Goal: Task Accomplishment & Management: Use online tool/utility

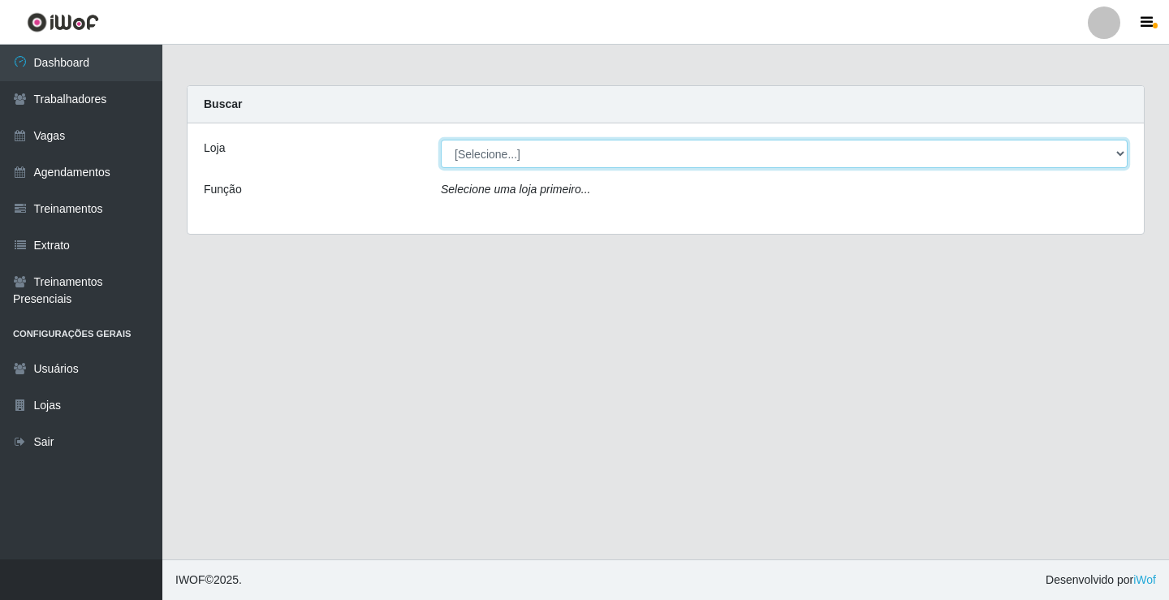
click at [611, 163] on select "[Selecione...] Supermercado VOLLET" at bounding box center [784, 154] width 687 height 28
select select "72"
click at [441, 140] on select "[Selecione...] Supermercado VOLLET" at bounding box center [784, 154] width 687 height 28
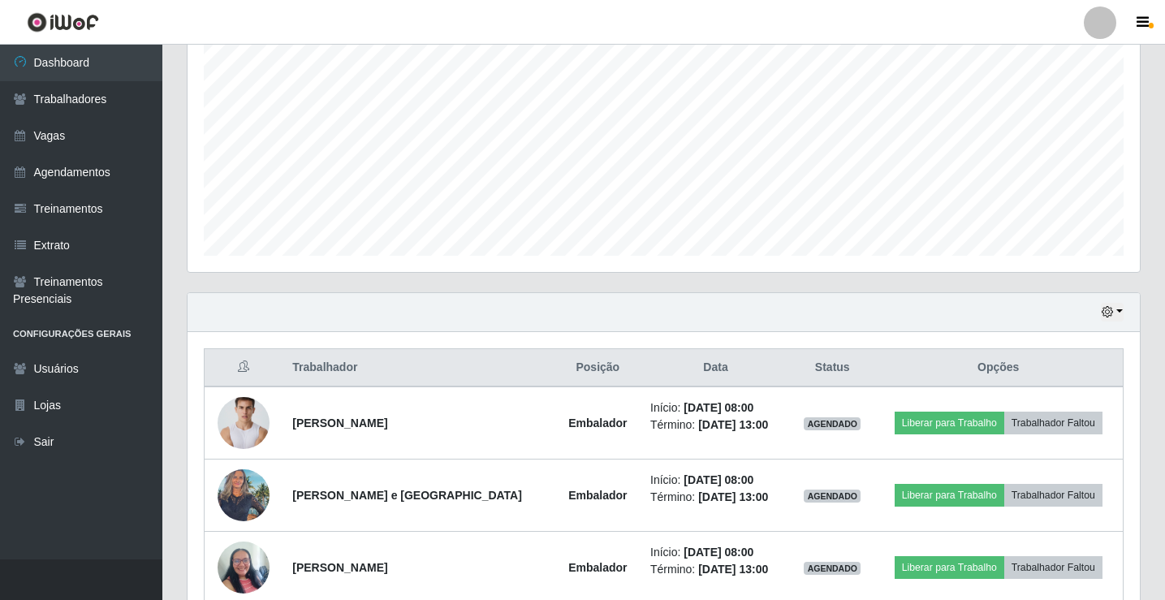
scroll to position [406, 0]
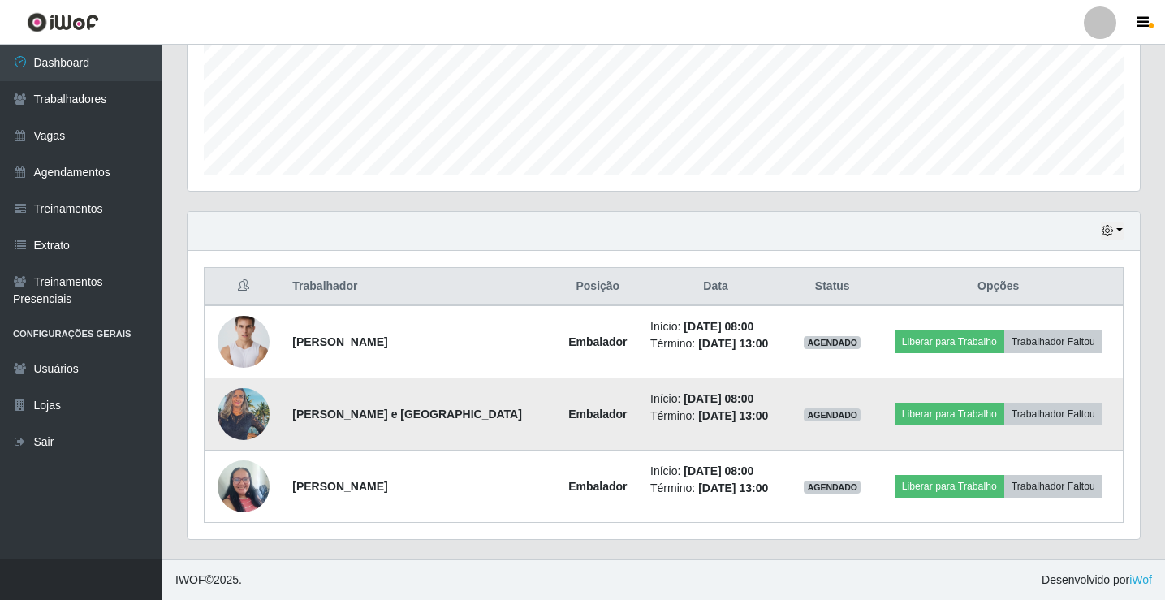
click at [249, 408] on img at bounding box center [244, 413] width 52 height 69
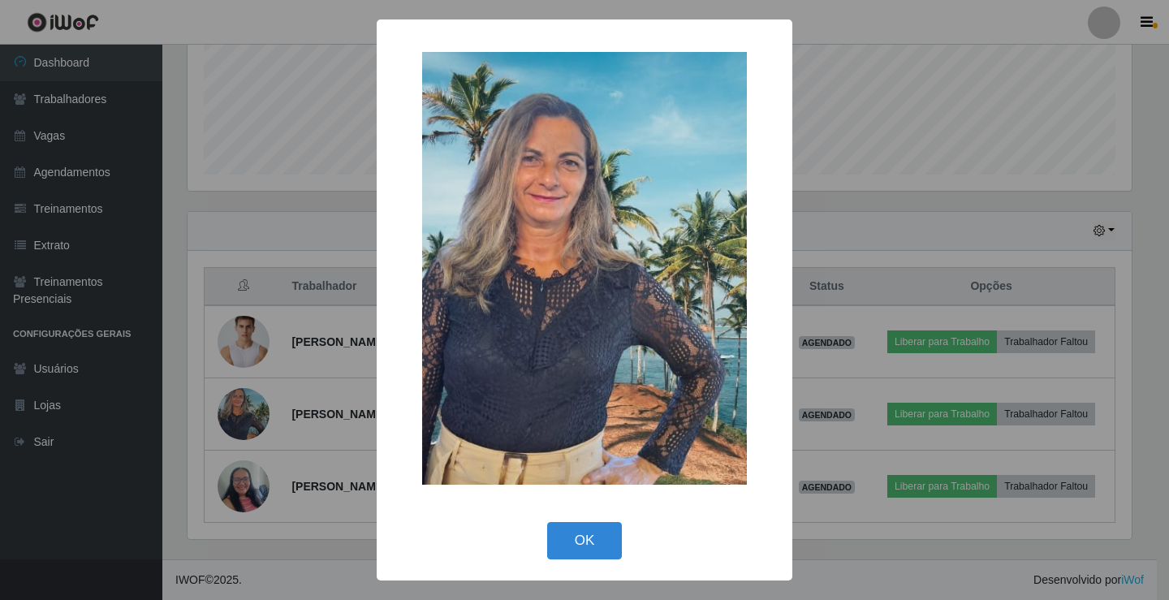
click at [264, 350] on div "× OK Cancel" at bounding box center [584, 300] width 1169 height 600
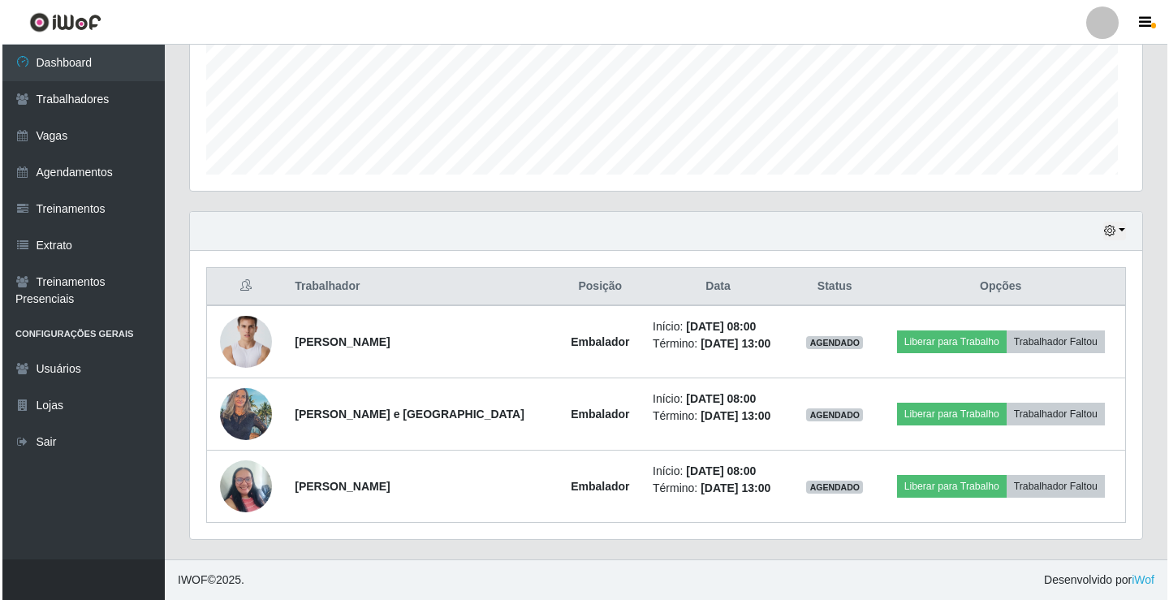
scroll to position [337, 952]
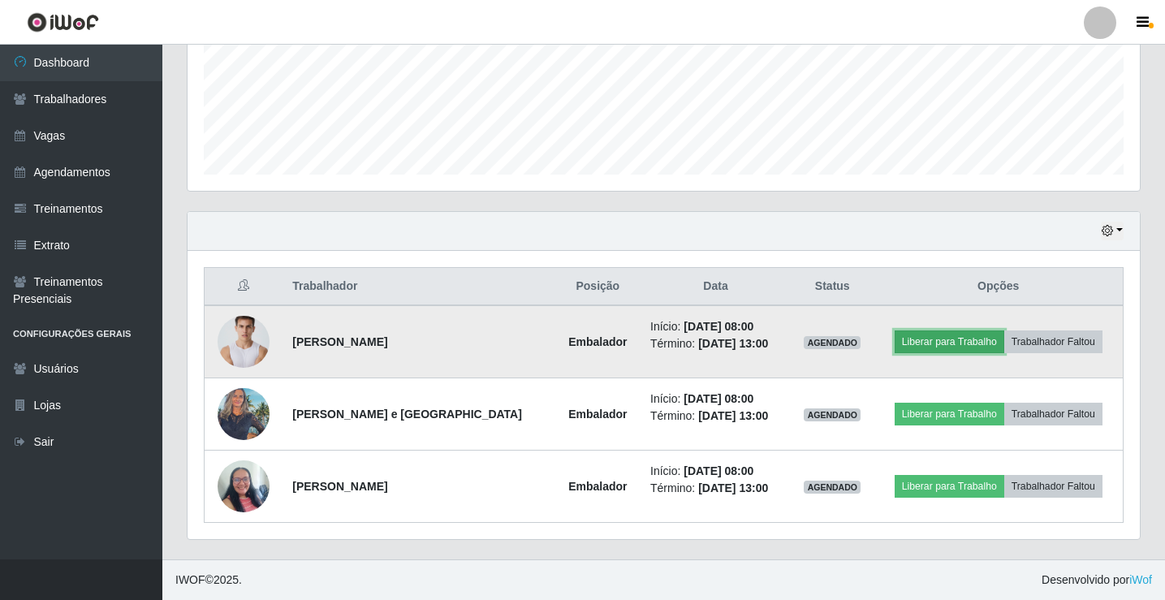
click at [945, 346] on button "Liberar para Trabalho" at bounding box center [950, 341] width 110 height 23
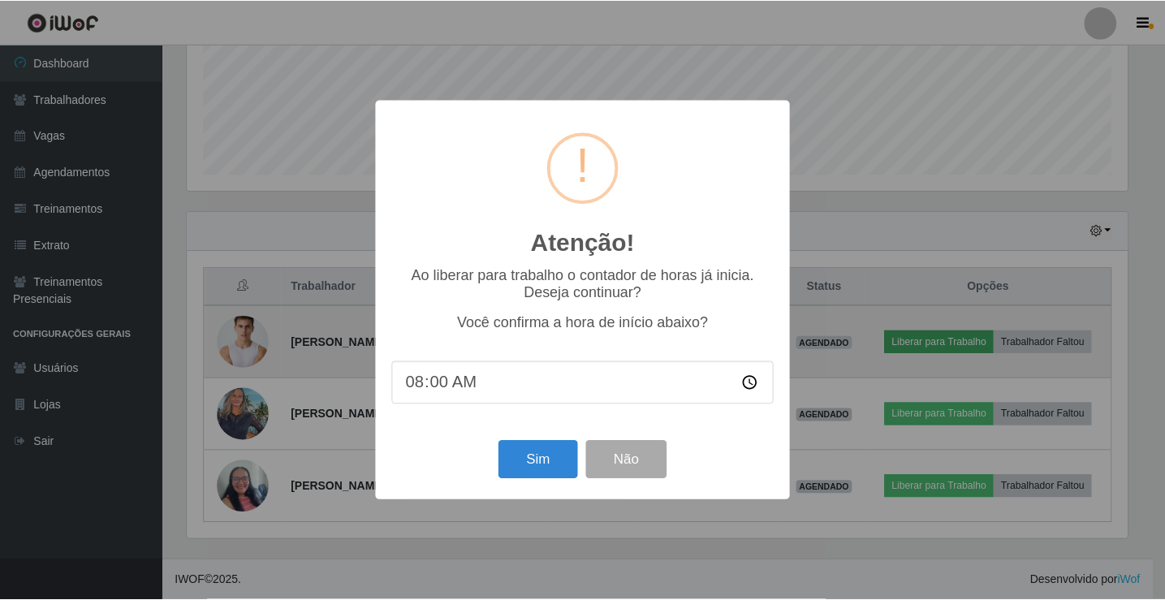
scroll to position [337, 944]
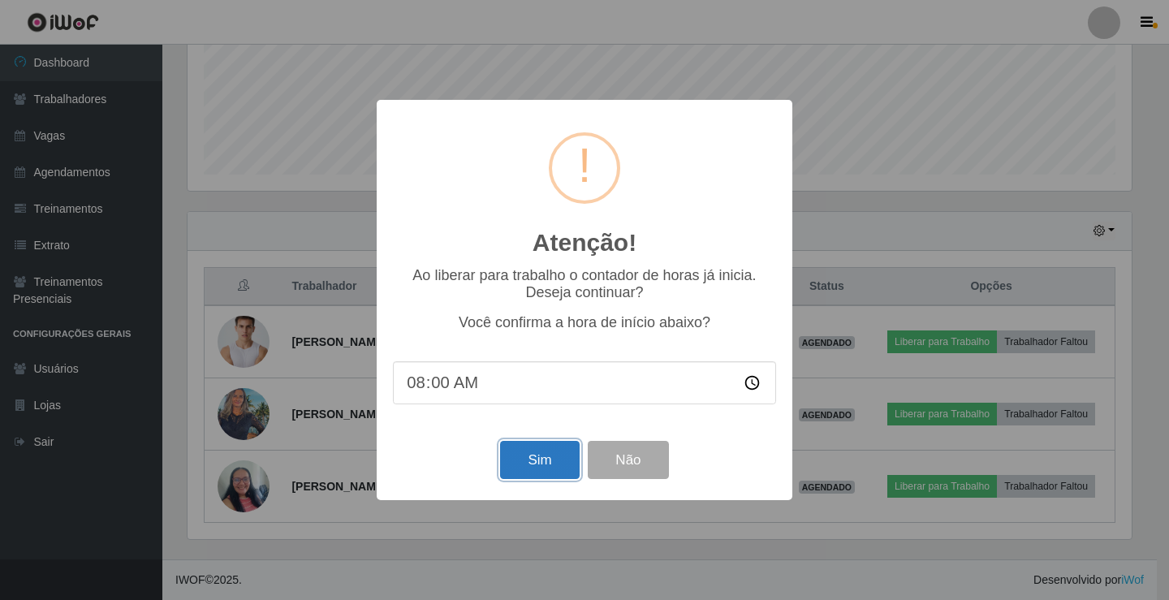
click at [530, 468] on button "Sim" at bounding box center [539, 460] width 79 height 38
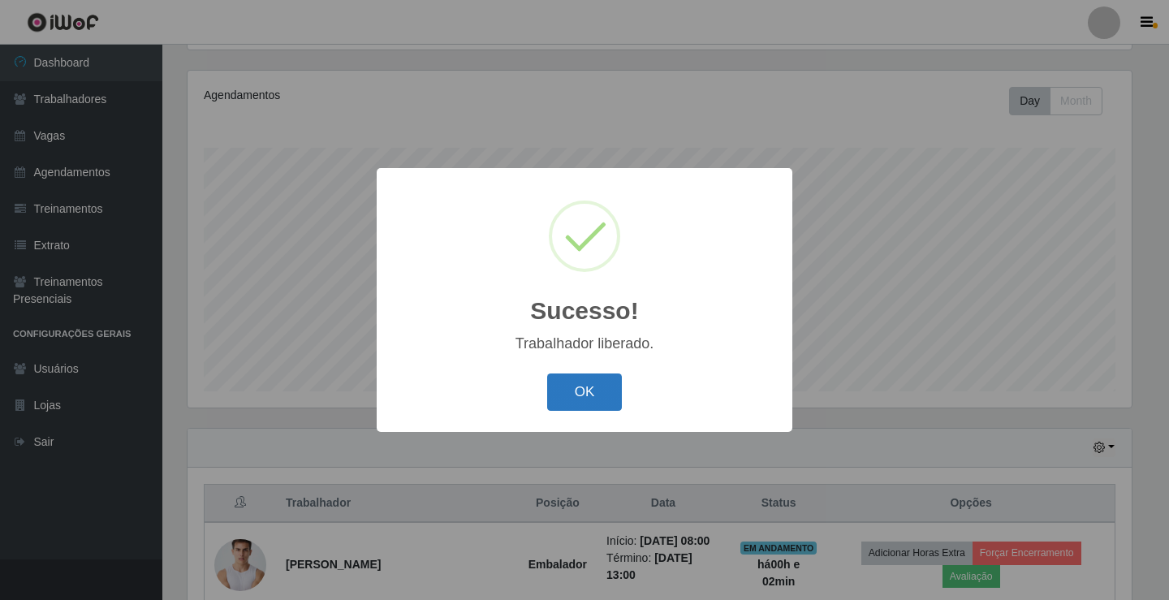
click at [595, 408] on button "OK" at bounding box center [585, 392] width 76 height 38
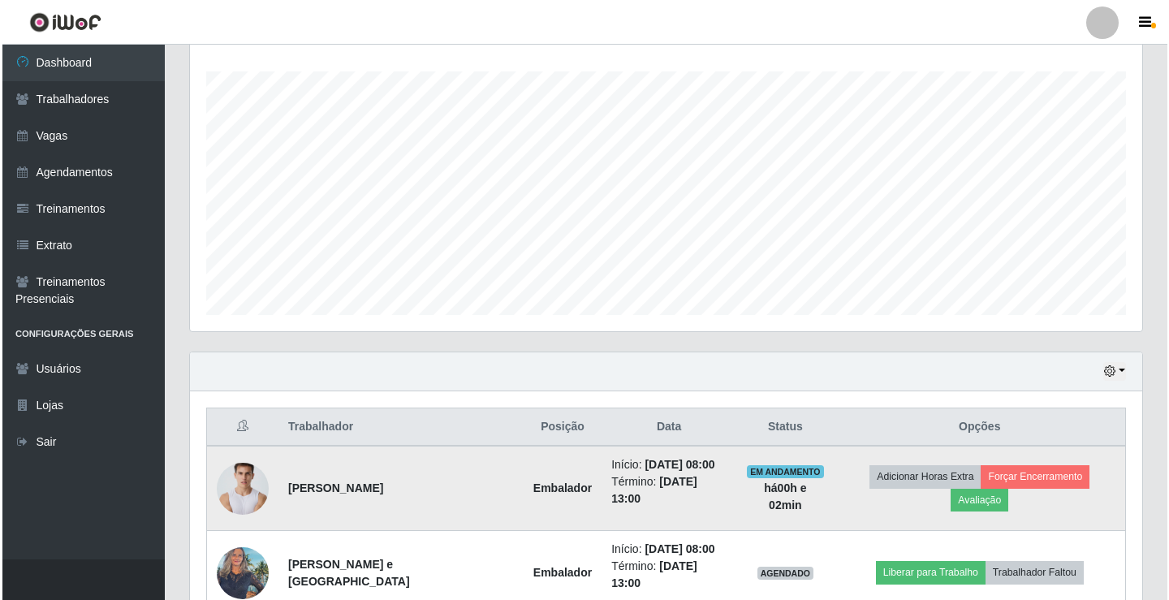
scroll to position [442, 0]
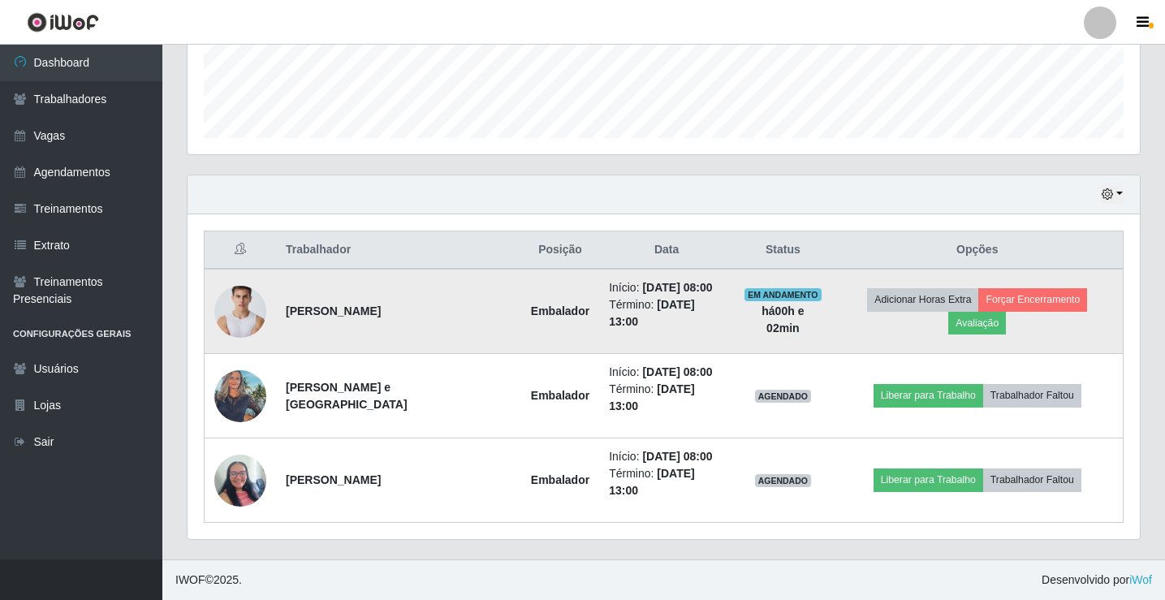
click at [234, 313] on img at bounding box center [240, 312] width 52 height 78
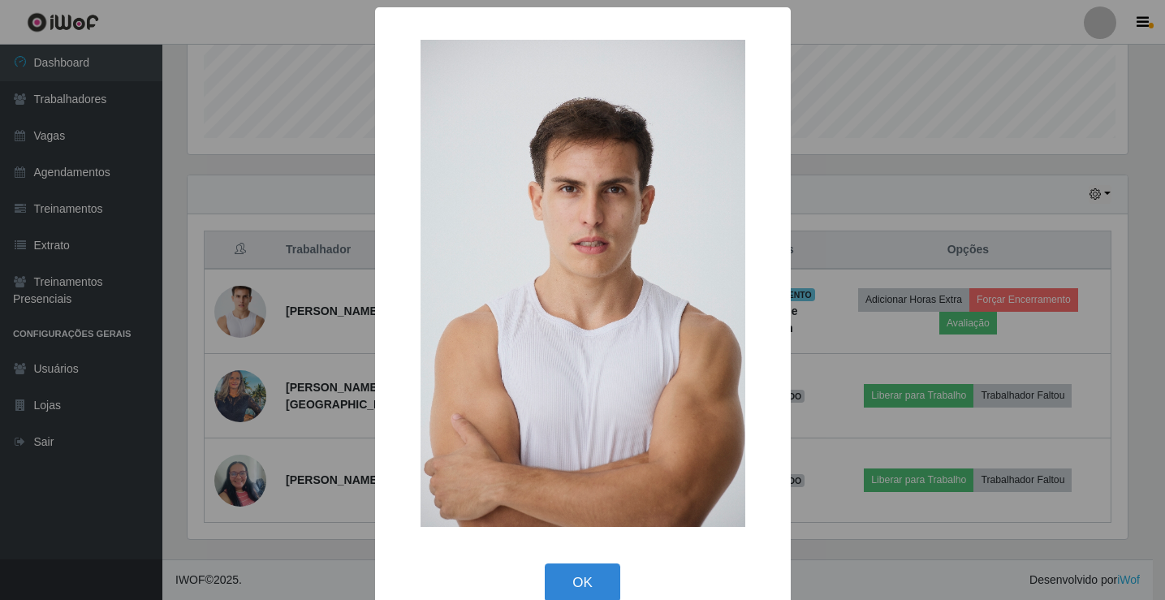
scroll to position [337, 944]
click at [250, 365] on div "× OK Cancel" at bounding box center [584, 300] width 1169 height 600
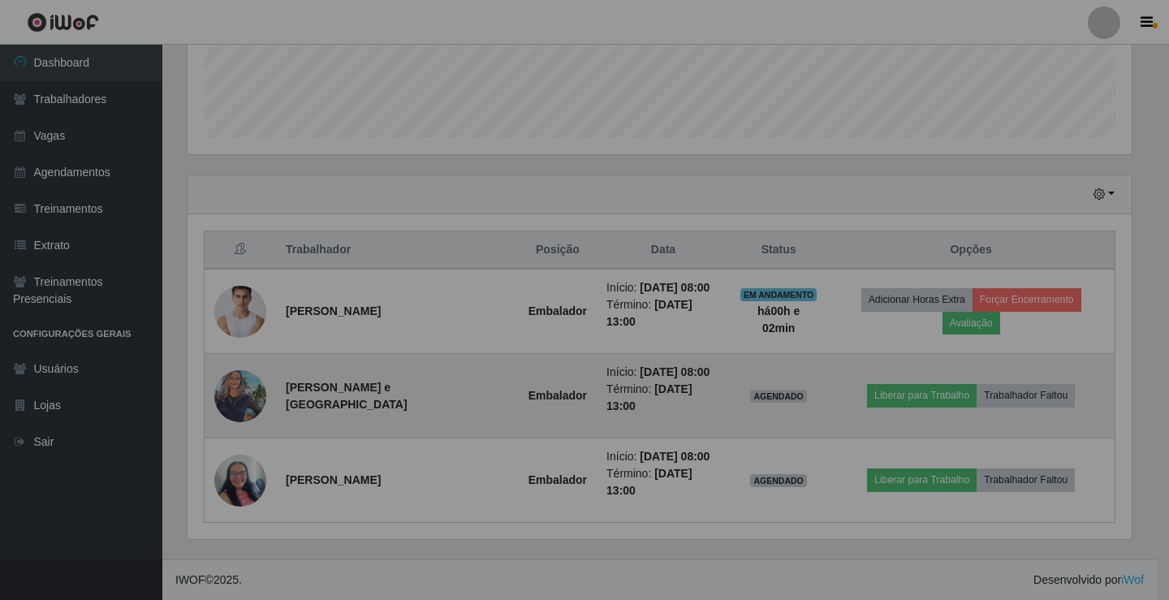
scroll to position [337, 952]
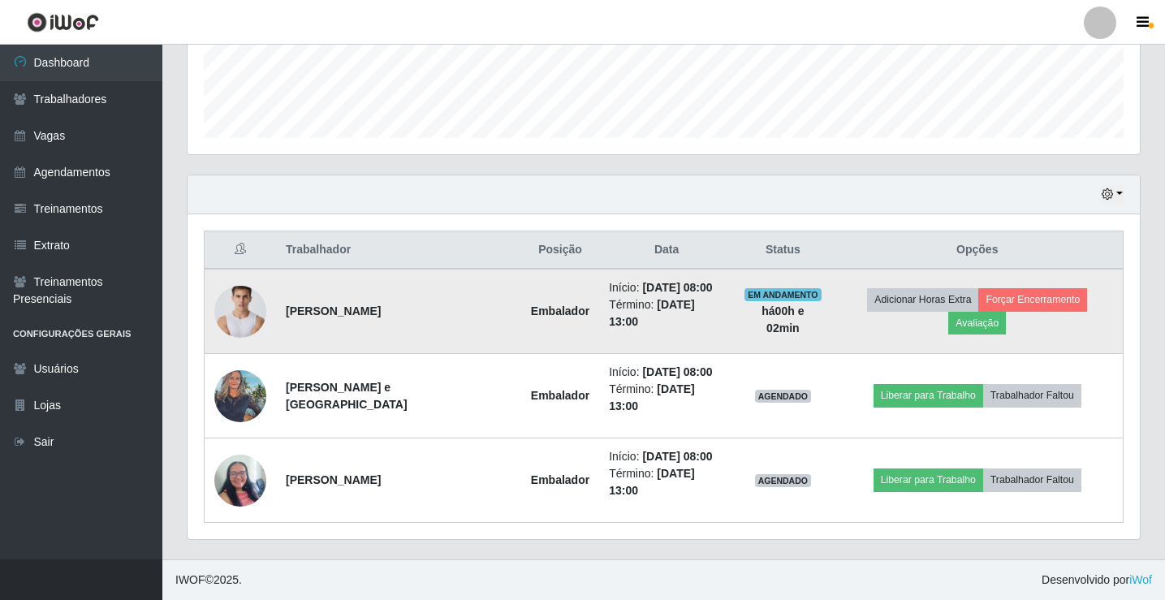
click at [229, 298] on img at bounding box center [240, 312] width 52 height 78
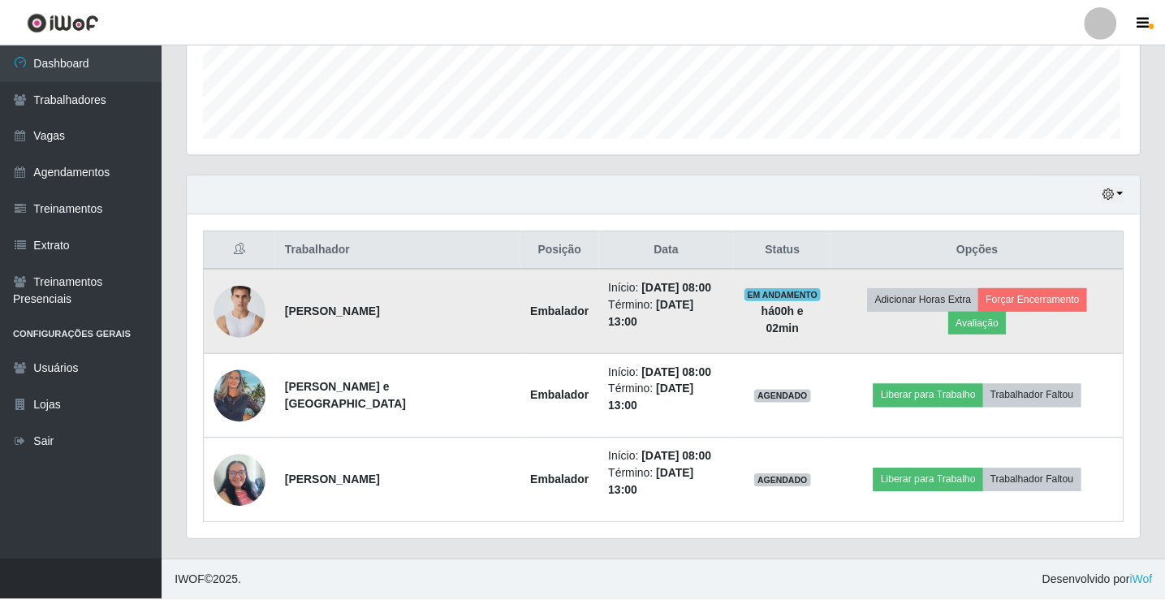
scroll to position [337, 944]
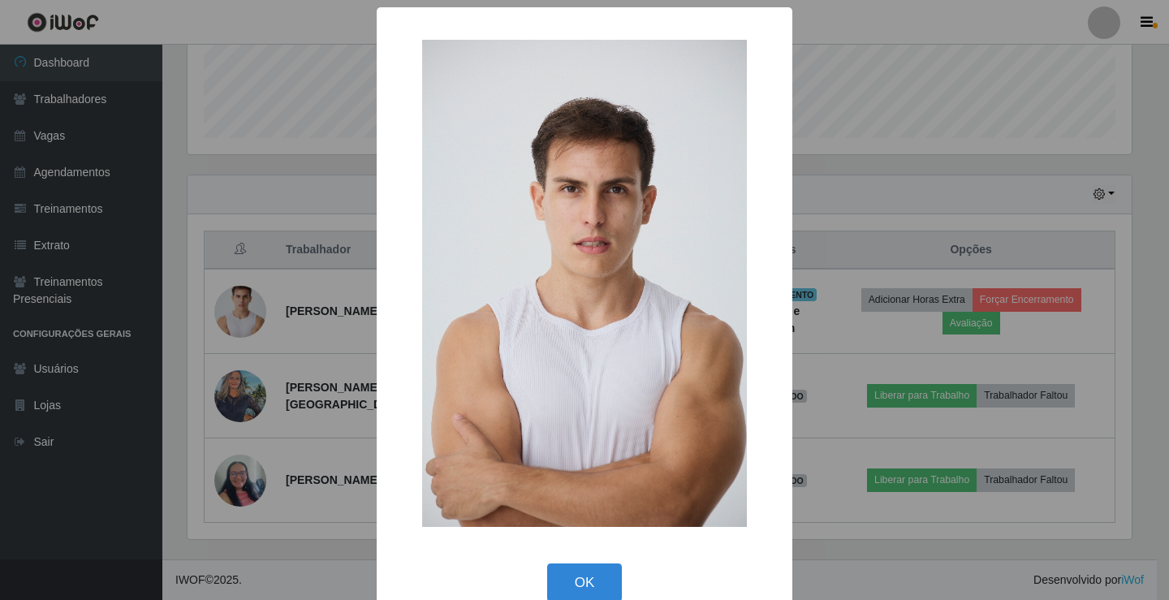
click at [261, 274] on div "× OK Cancel" at bounding box center [584, 300] width 1169 height 600
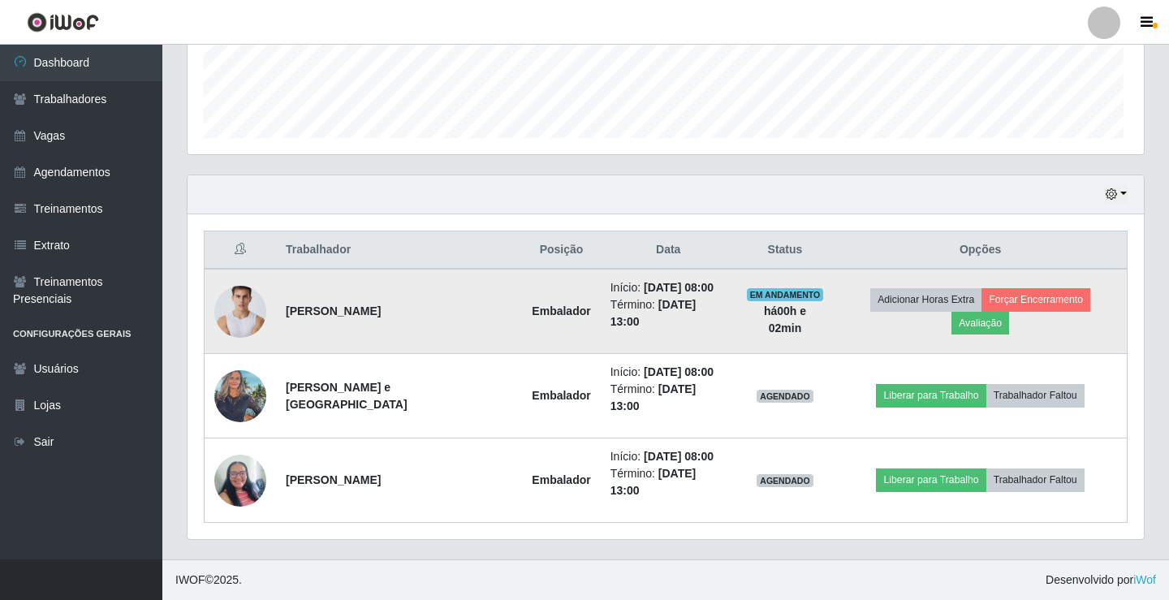
scroll to position [337, 952]
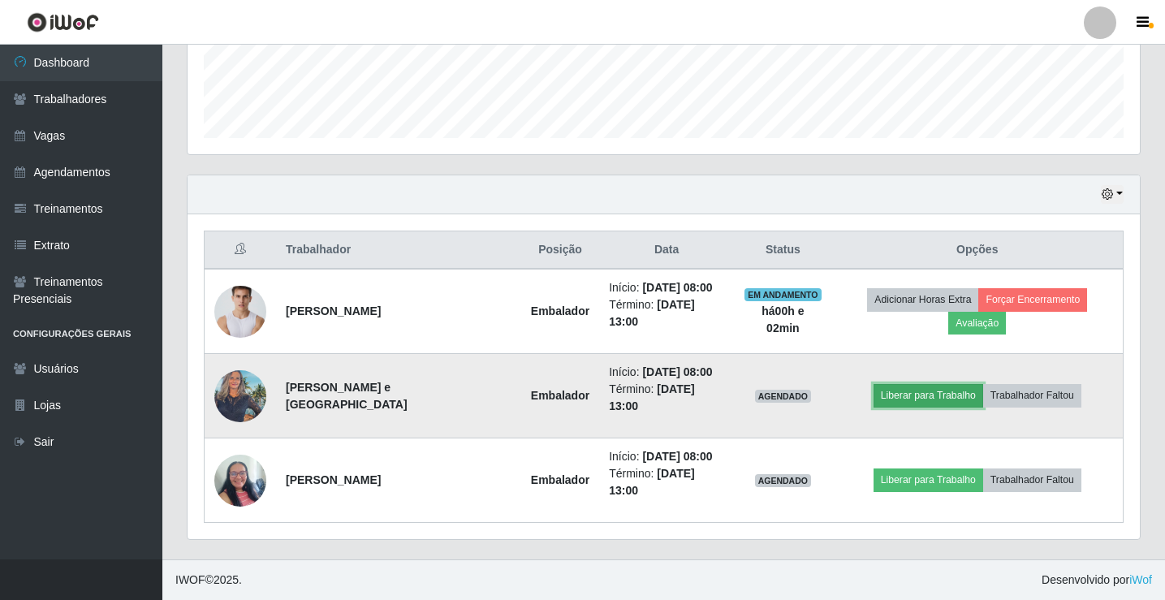
click at [911, 389] on button "Liberar para Trabalho" at bounding box center [929, 395] width 110 height 23
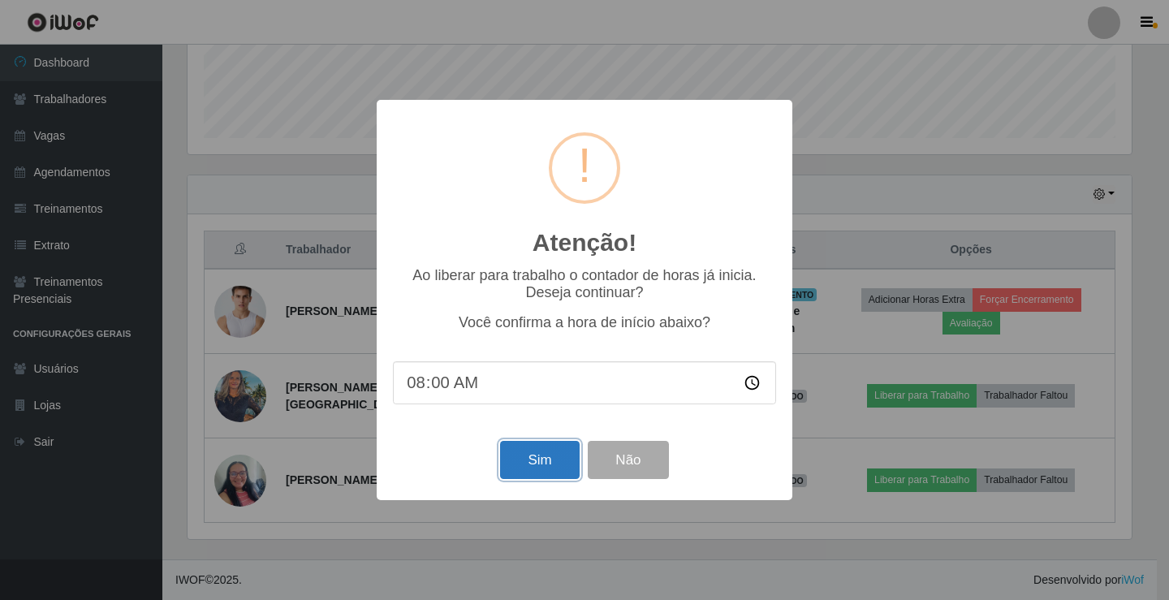
click at [560, 464] on button "Sim" at bounding box center [539, 460] width 79 height 38
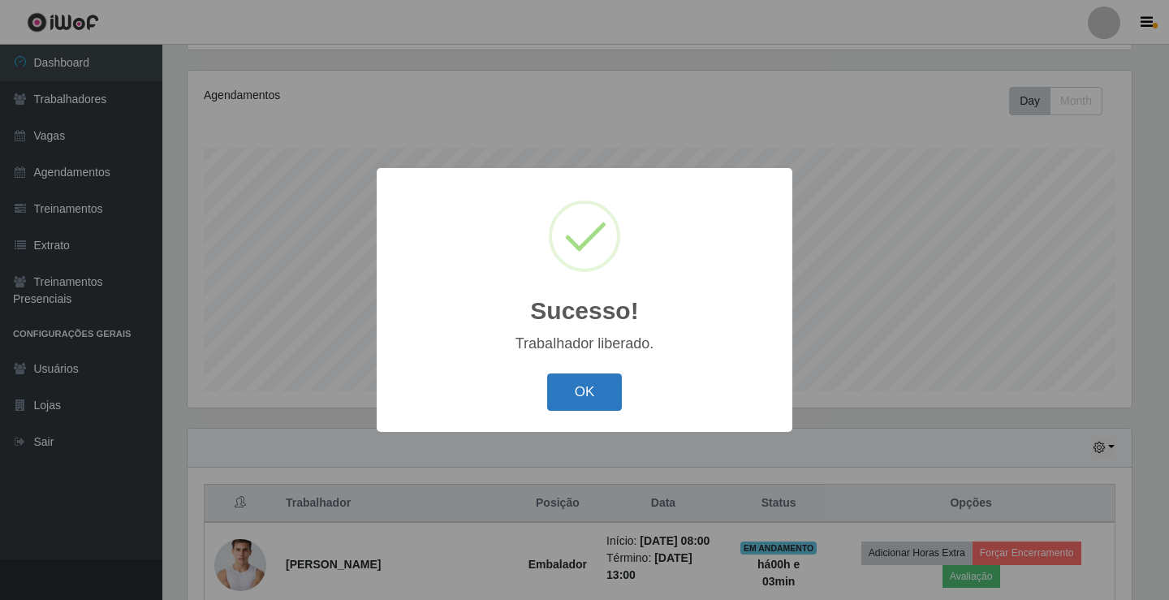
click at [575, 403] on button "OK" at bounding box center [585, 392] width 76 height 38
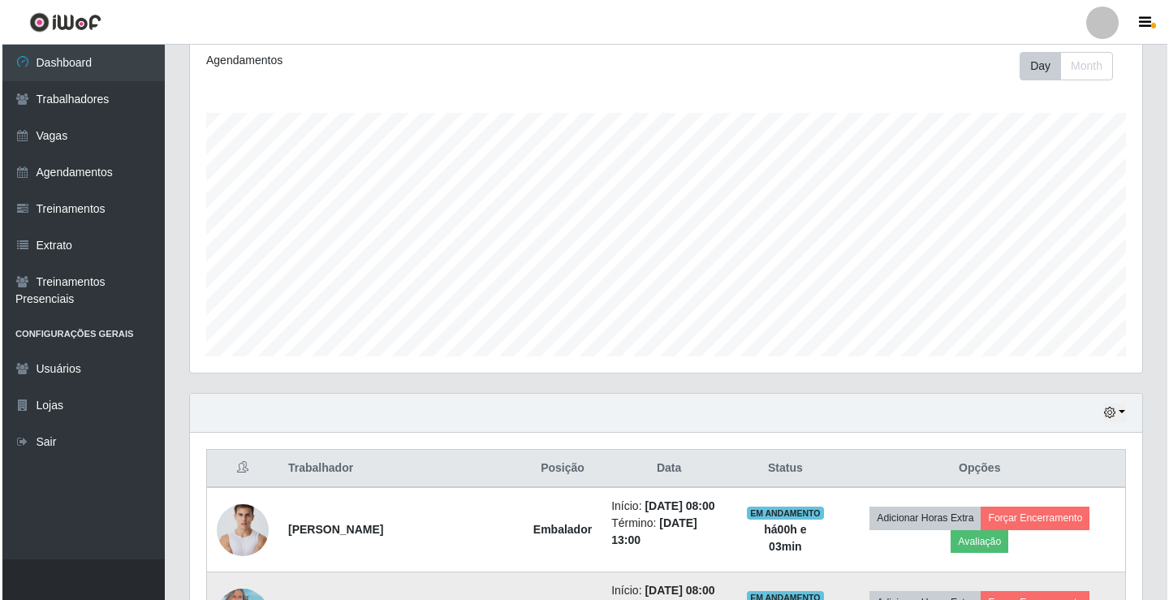
scroll to position [442, 0]
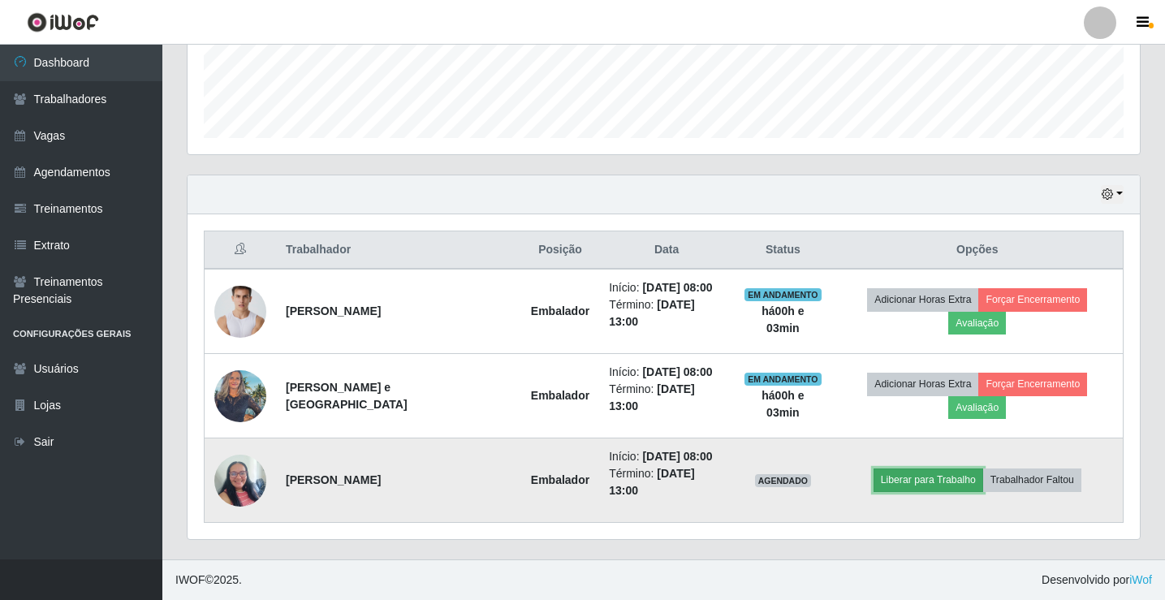
click at [912, 473] on button "Liberar para Trabalho" at bounding box center [929, 479] width 110 height 23
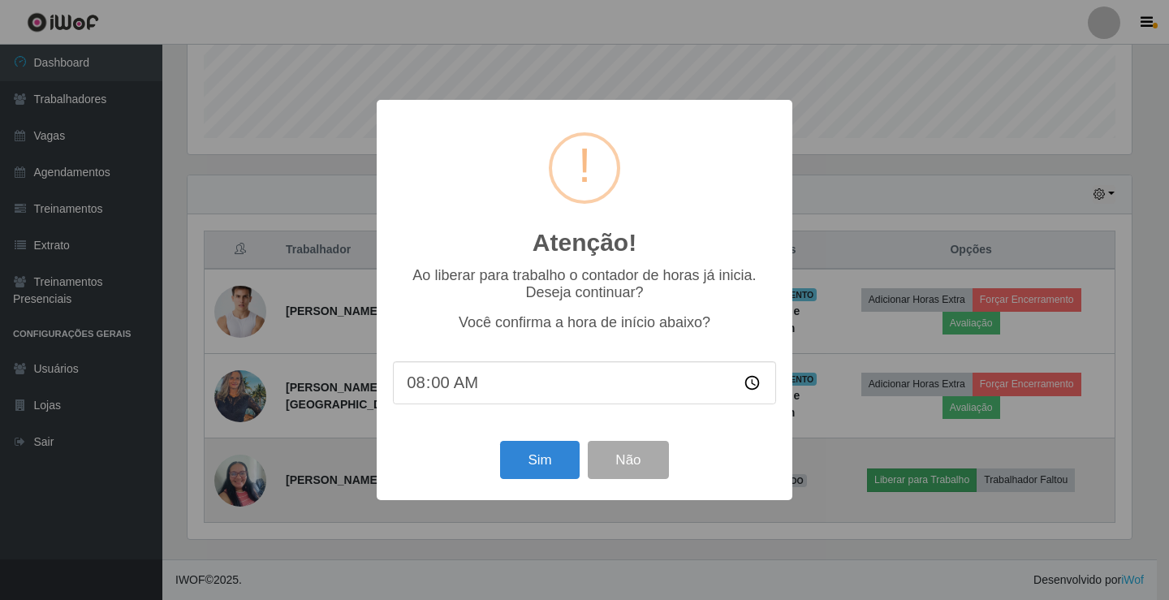
scroll to position [0, 0]
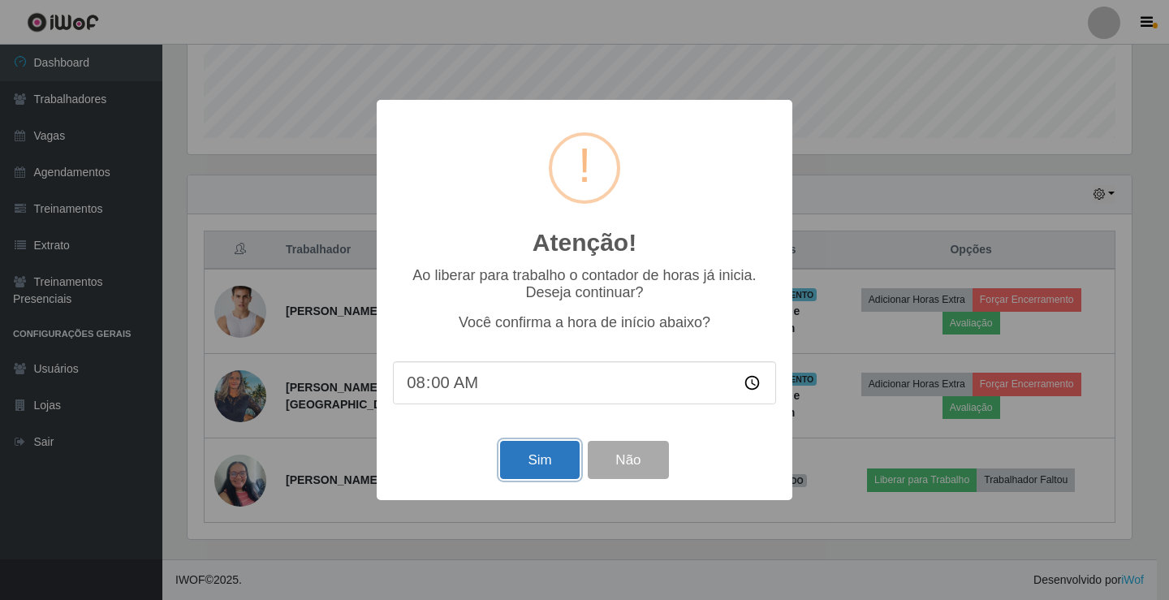
click at [516, 470] on button "Sim" at bounding box center [539, 460] width 79 height 38
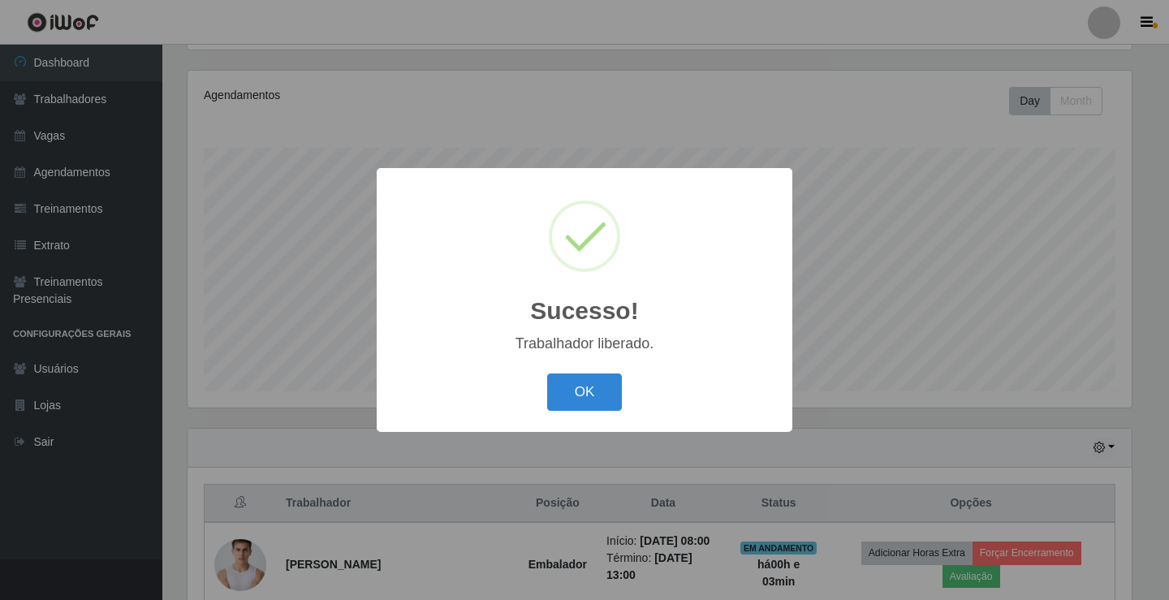
drag, startPoint x: 588, startPoint y: 378, endPoint x: 621, endPoint y: 365, distance: 36.0
click at [587, 380] on button "OK" at bounding box center [585, 392] width 76 height 38
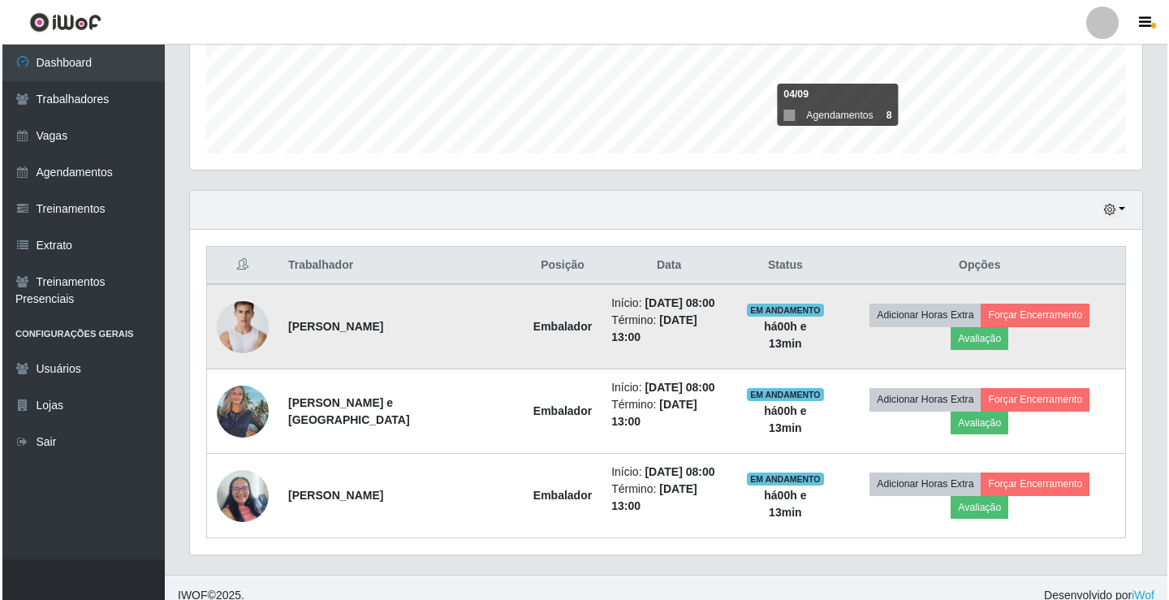
scroll to position [433, 0]
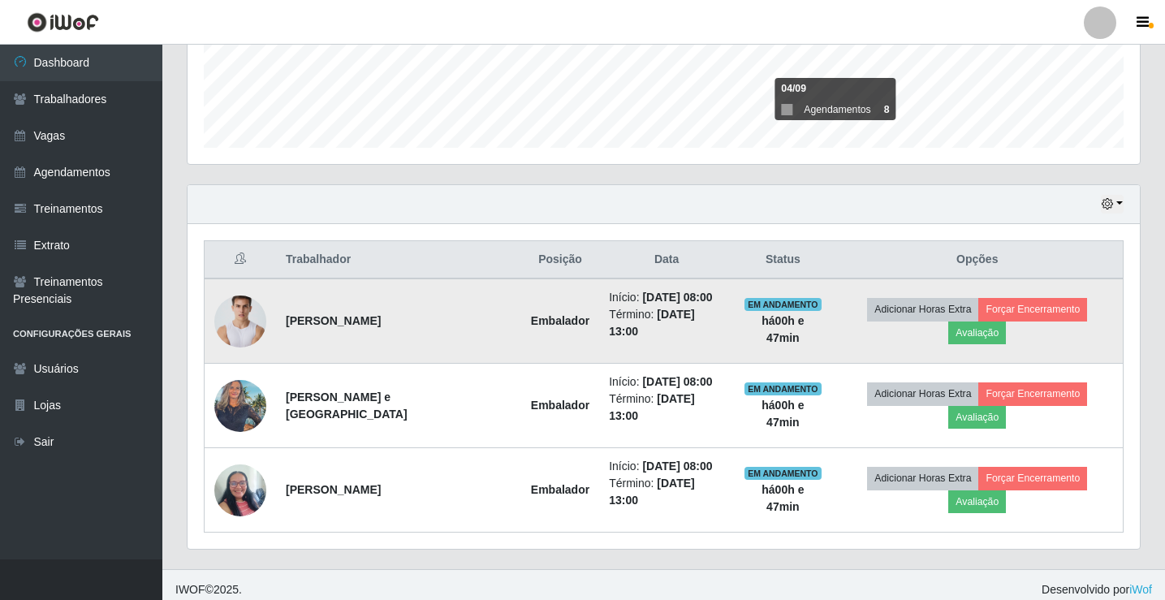
click at [250, 327] on img at bounding box center [240, 322] width 52 height 78
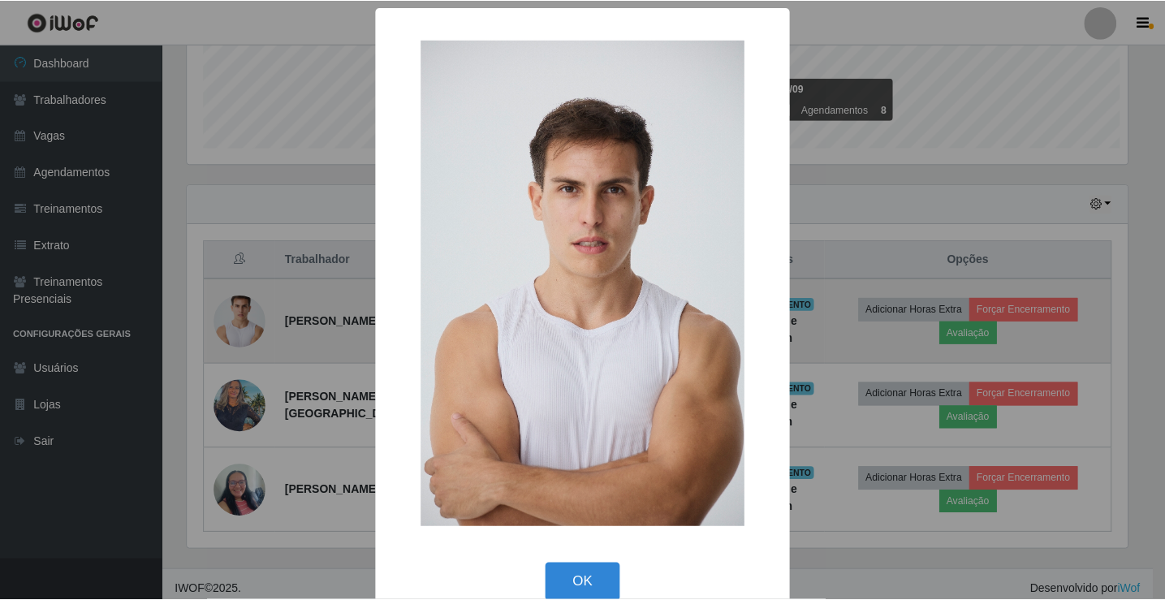
scroll to position [337, 944]
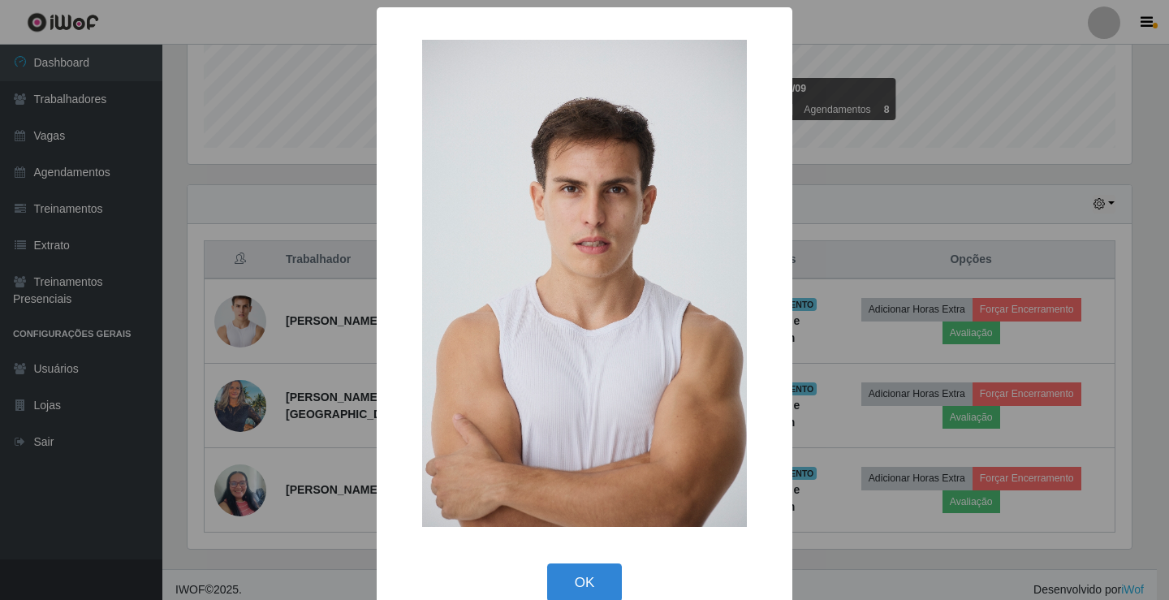
click at [237, 325] on div "× OK Cancel" at bounding box center [584, 300] width 1169 height 600
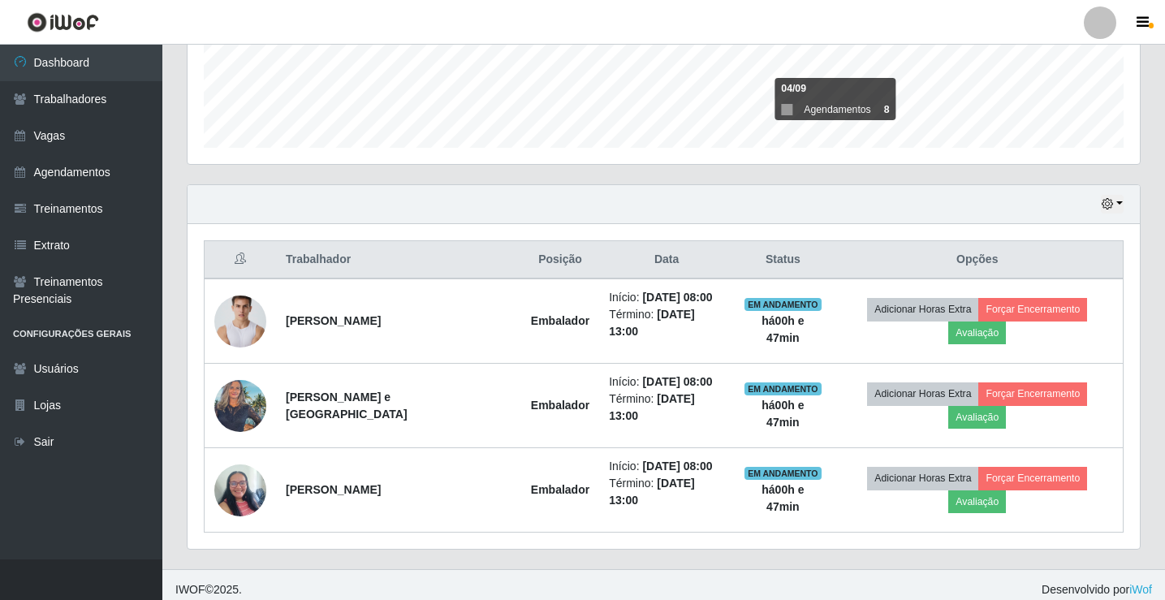
scroll to position [337, 952]
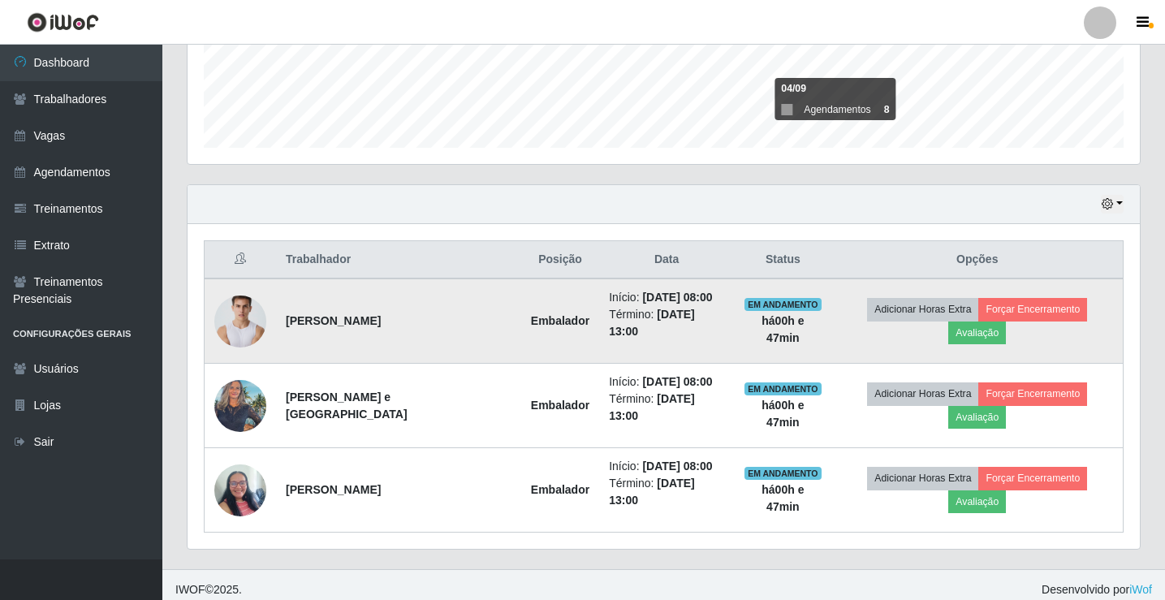
click at [224, 328] on img at bounding box center [240, 322] width 52 height 78
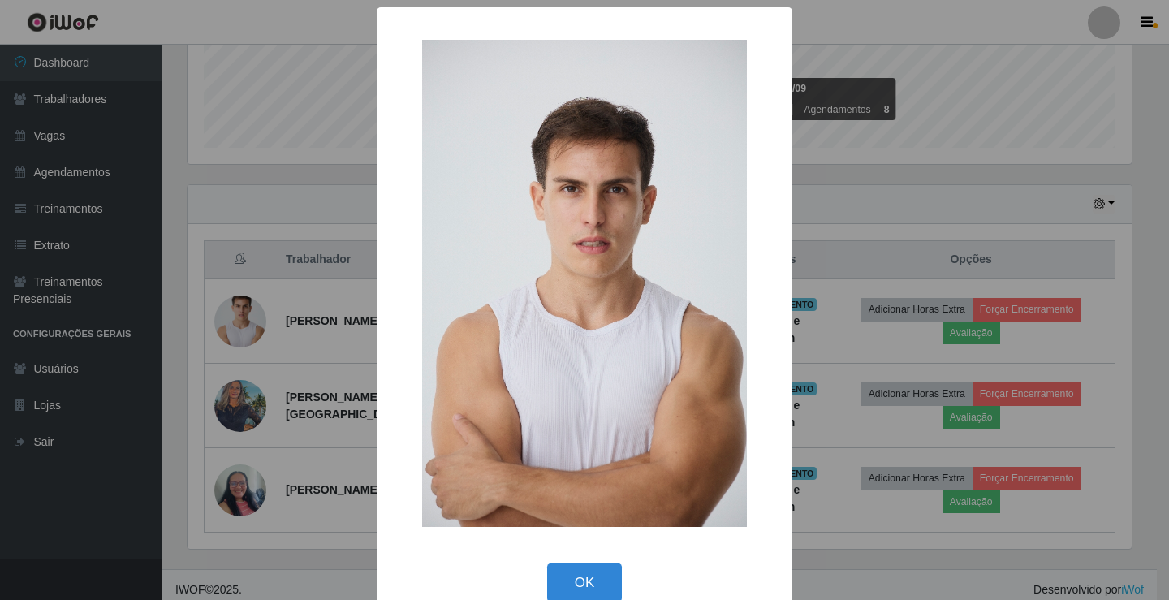
click at [257, 313] on div "× OK Cancel" at bounding box center [584, 300] width 1169 height 600
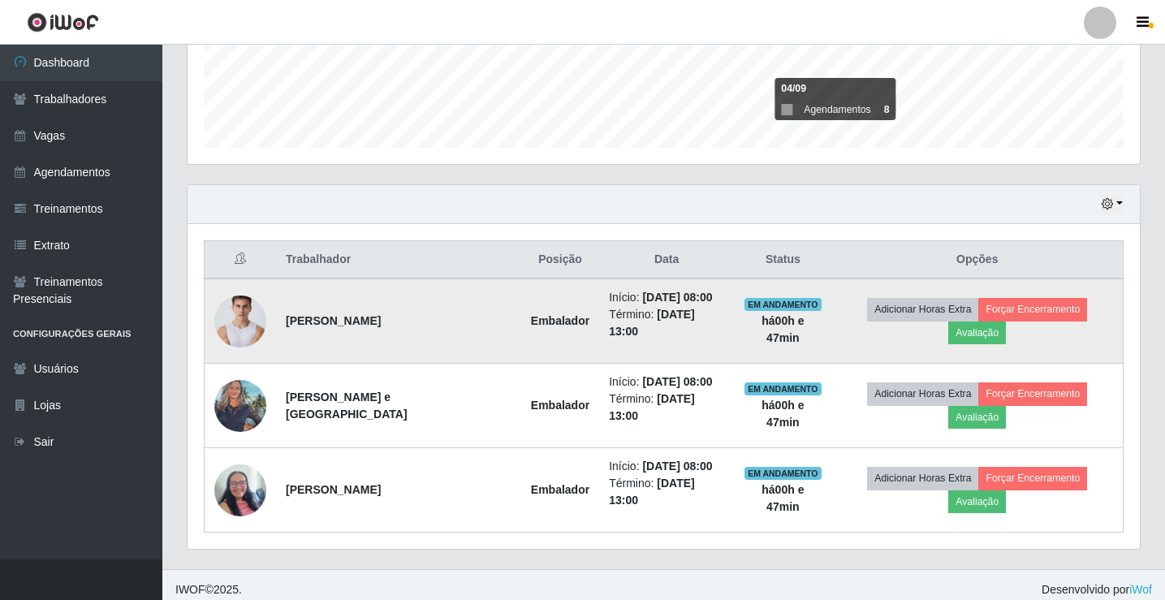
scroll to position [337, 952]
